Goal: Check status: Check status

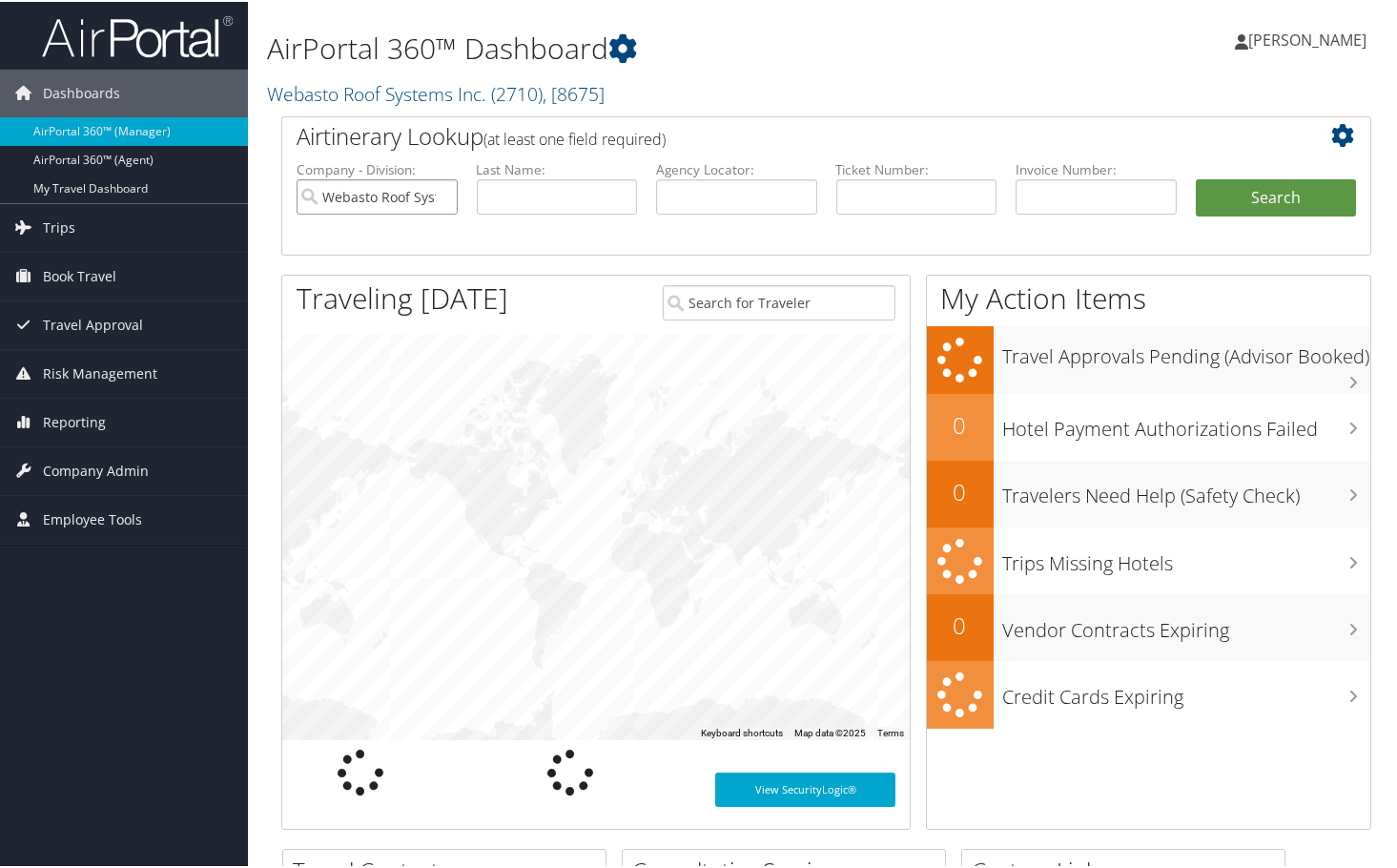
click at [438, 201] on input "Webasto Roof Systems Inc." at bounding box center [377, 195] width 161 height 35
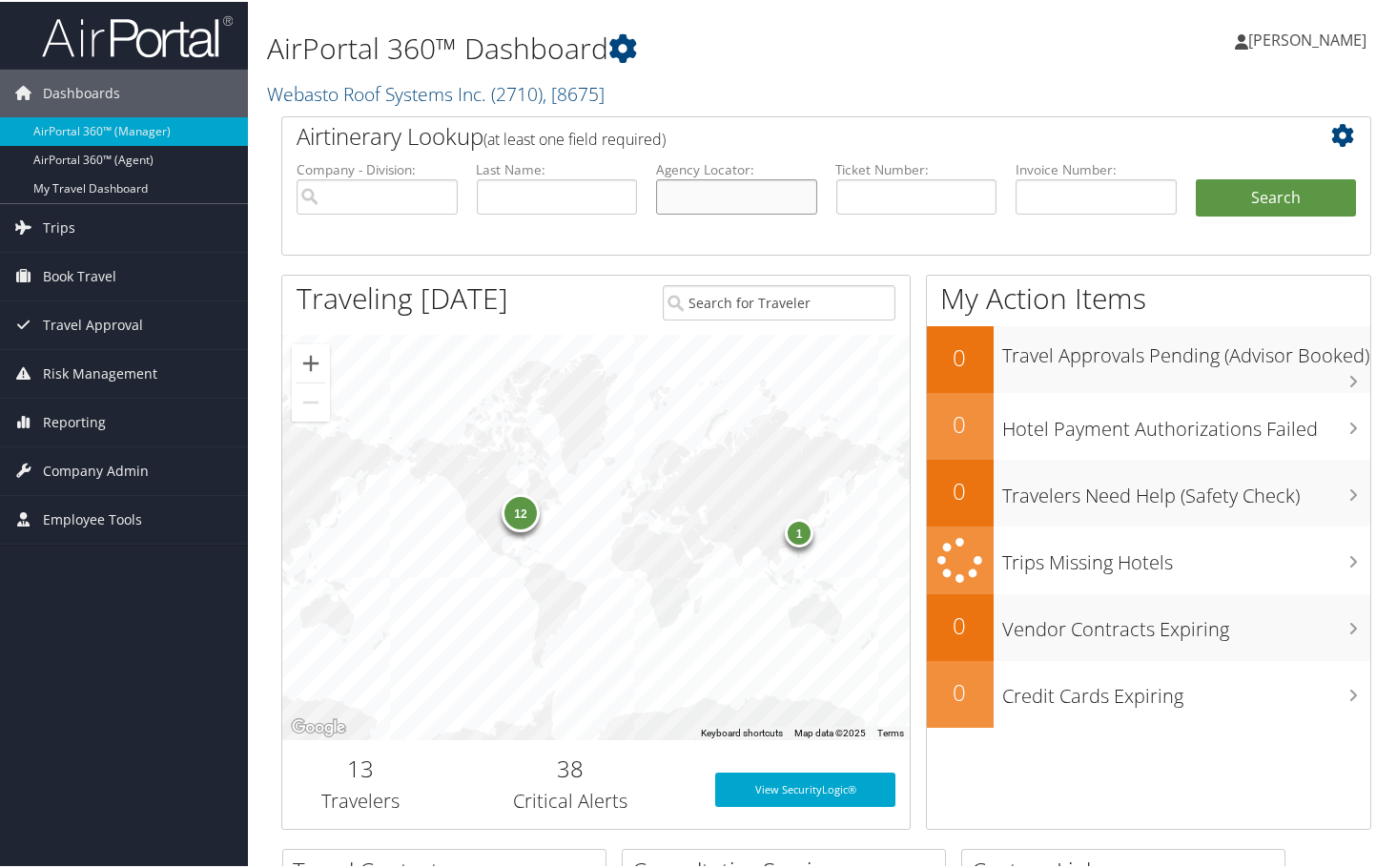
paste input "D4ZB9H"
type input "D4ZB9H"
click at [1237, 196] on button "Search" at bounding box center [1277, 196] width 161 height 38
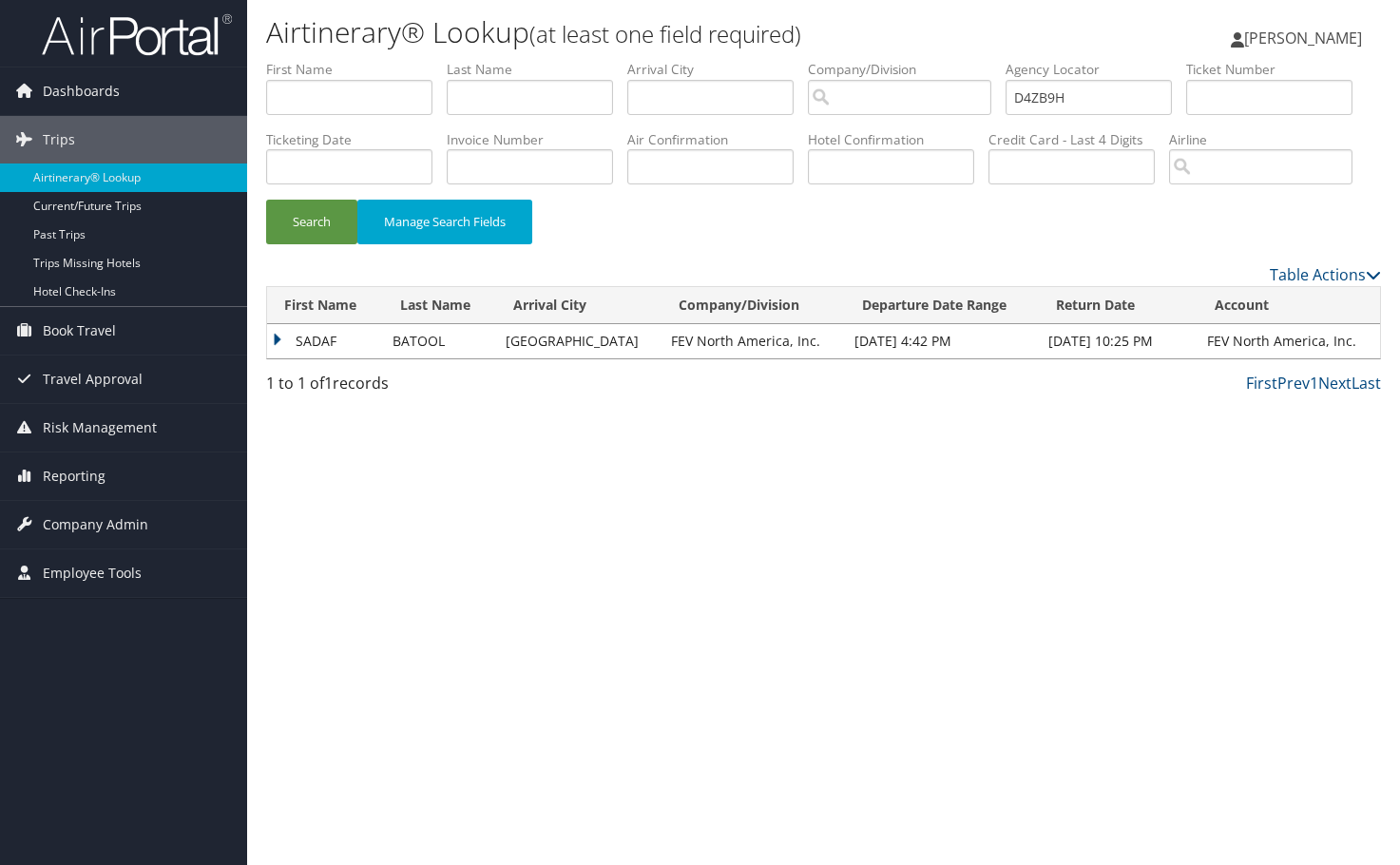
click at [283, 358] on td "SADAF" at bounding box center [325, 341] width 116 height 34
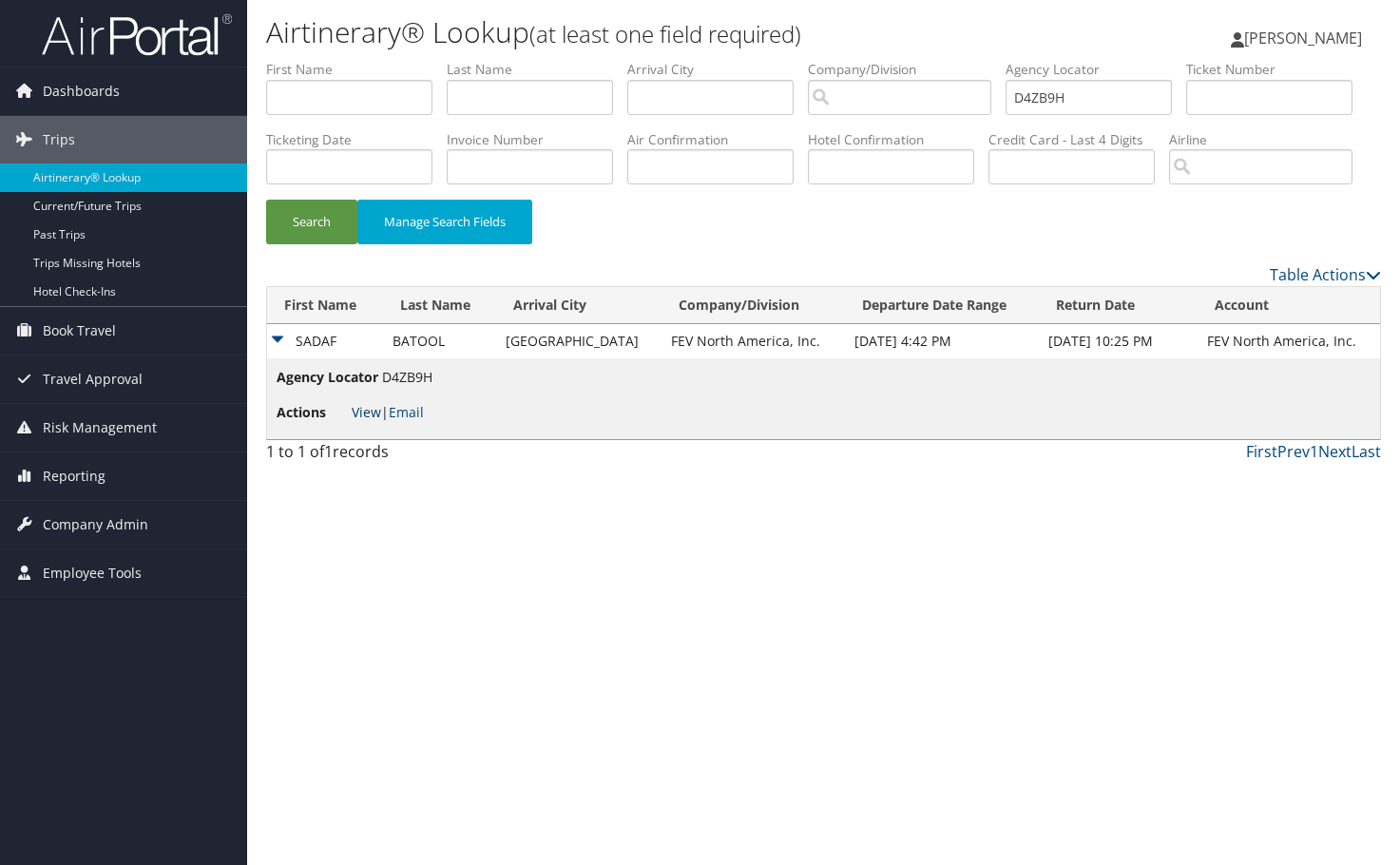
click at [352, 421] on link "View" at bounding box center [366, 411] width 30 height 18
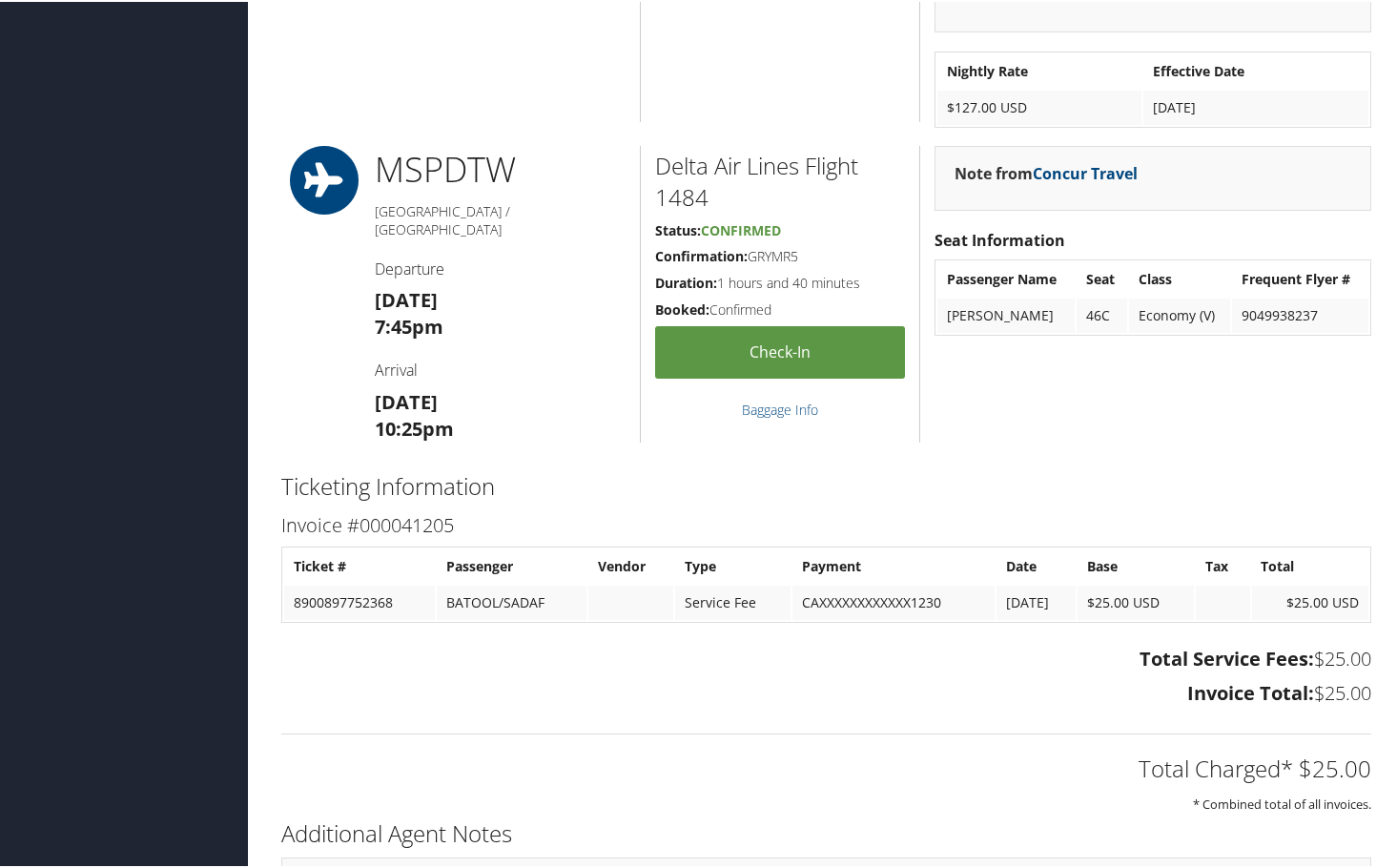
scroll to position [2098, 0]
